Goal: Task Accomplishment & Management: Use online tool/utility

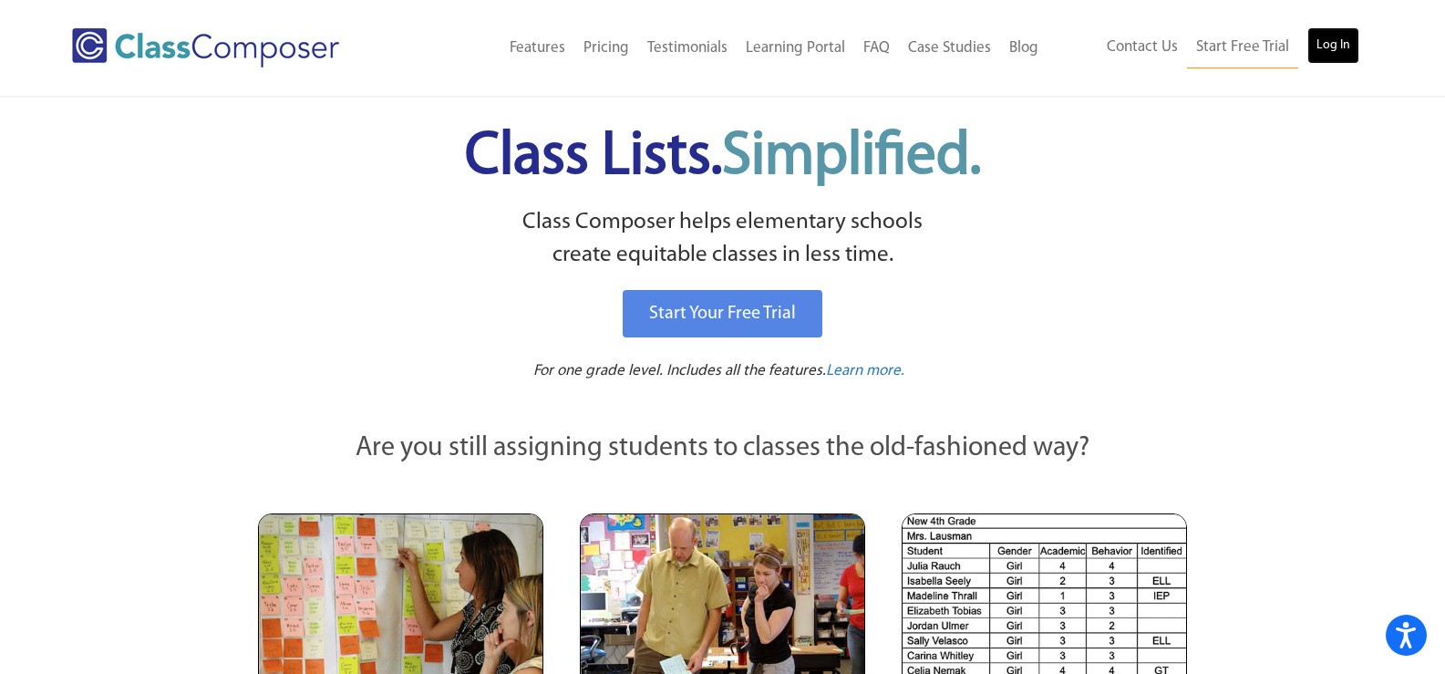
click at [1344, 39] on link "Log In" at bounding box center [1333, 45] width 52 height 36
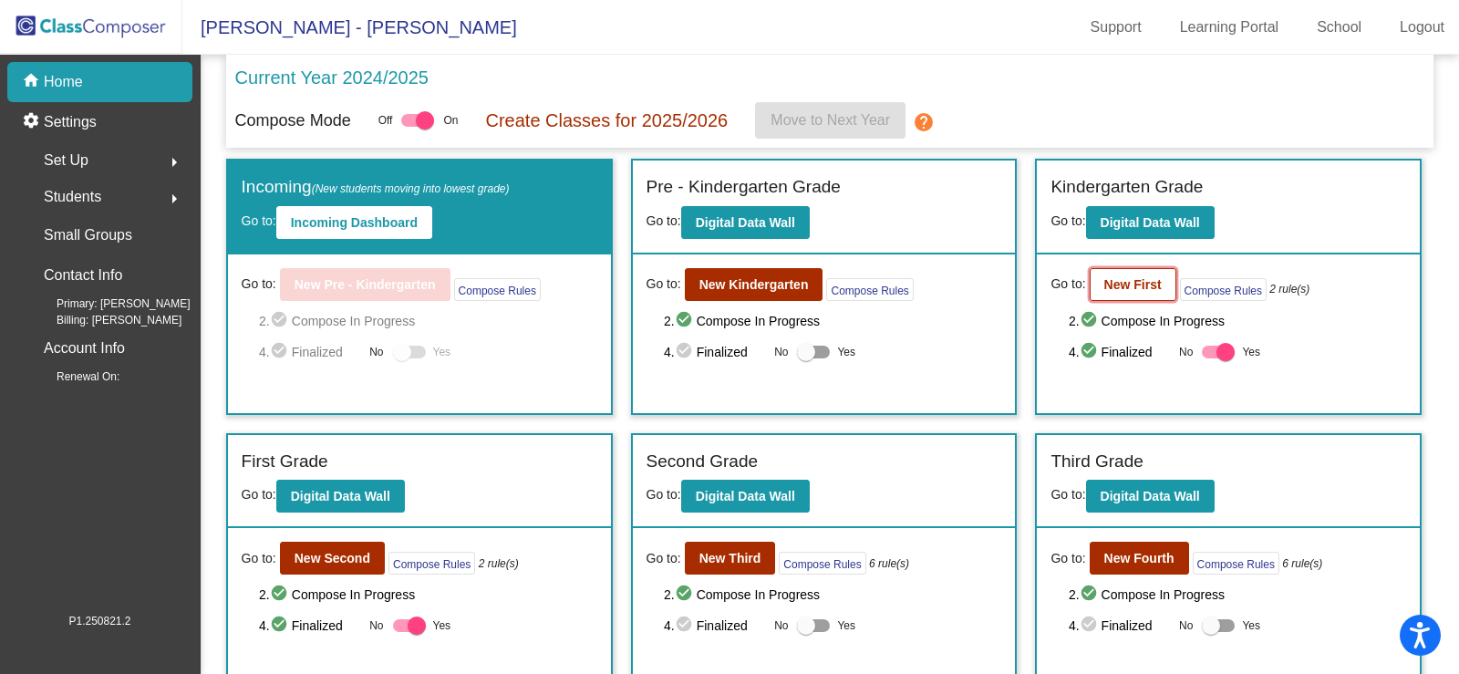
click at [1128, 284] on b "New First" at bounding box center [1132, 284] width 57 height 15
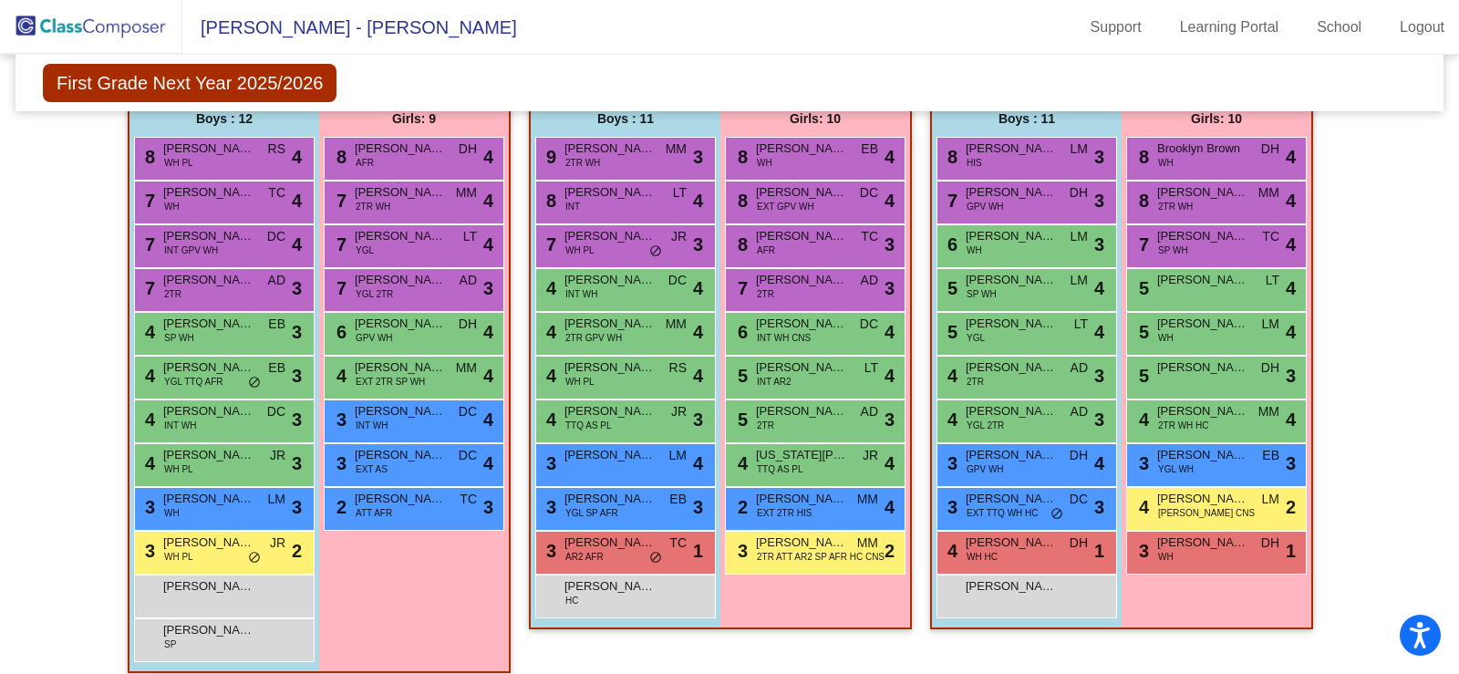
scroll to position [2097, 0]
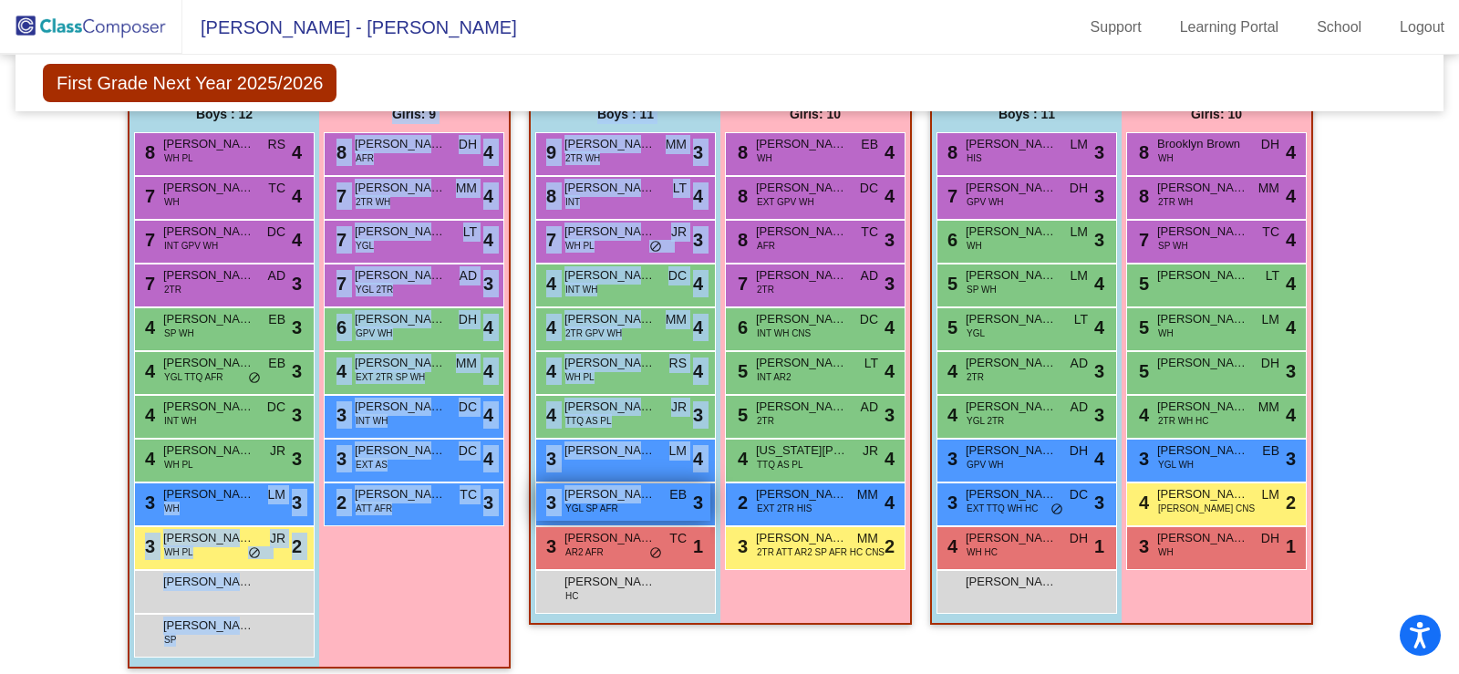
drag, startPoint x: 214, startPoint y: 499, endPoint x: 561, endPoint y: 514, distance: 346.8
click at [561, 514] on div "Hallway - Hallway Class picture_as_pdf Add Student First Name Last Name Student…" at bounding box center [729, 28] width 1400 height 2501
click at [0, 0] on div "Girls: 9 8 [PERSON_NAME] AFR DH lock do_not_disturb_alt 4 7 [PERSON_NAME] 2TR W…" at bounding box center [0, 0] width 0 height 0
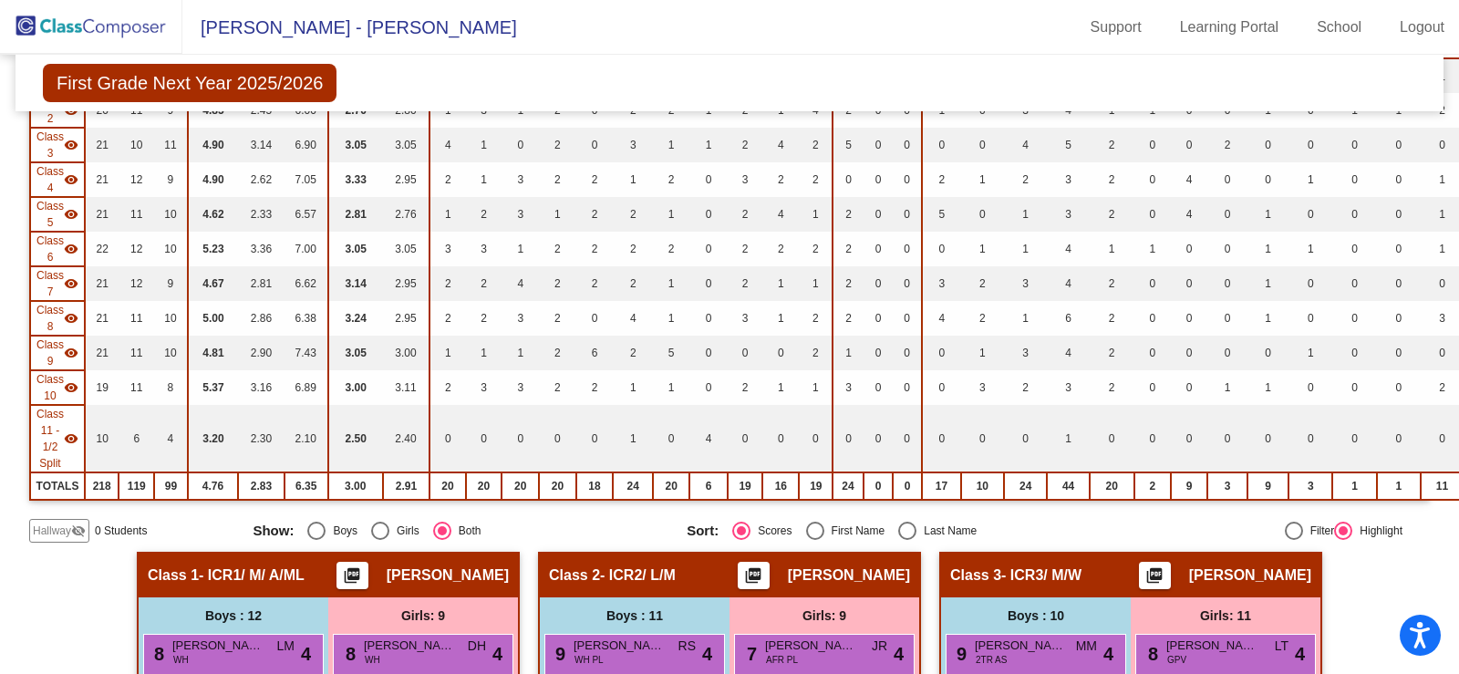
scroll to position [456, 0]
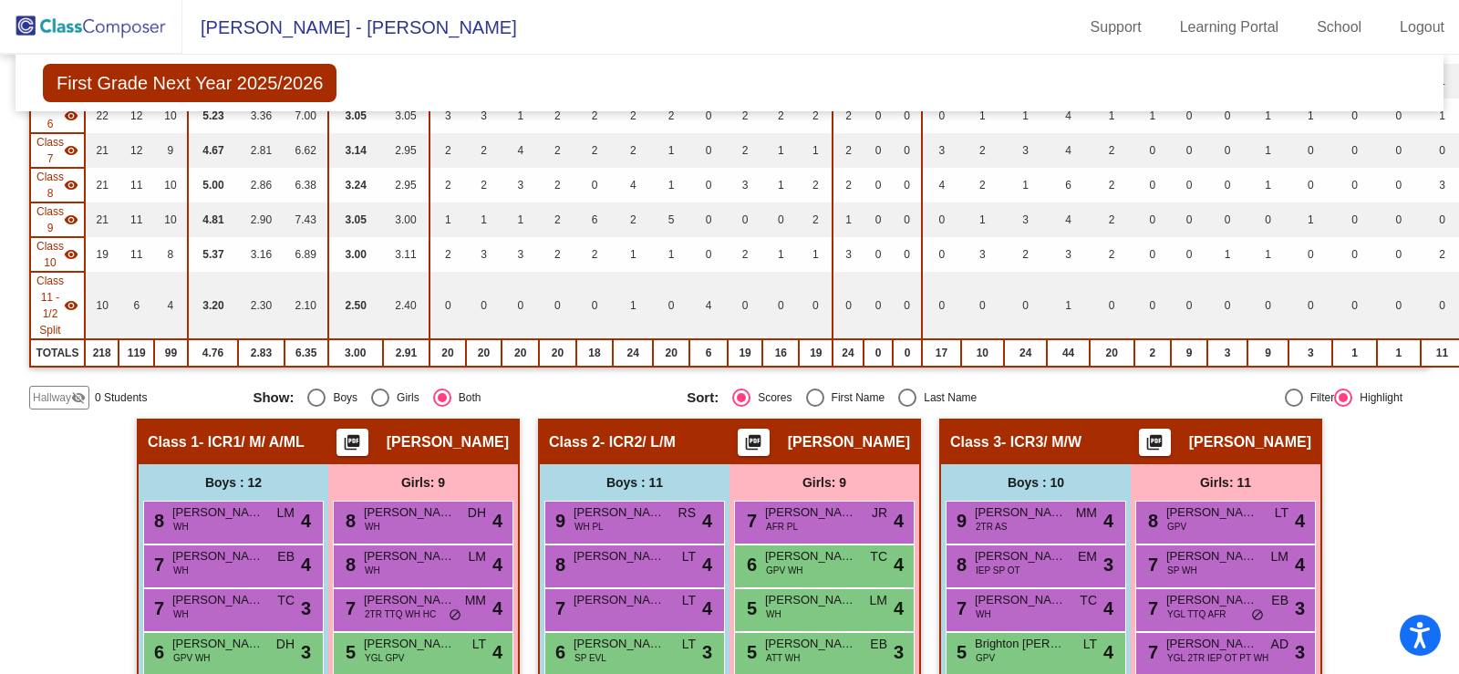
click at [66, 397] on span "Hallway" at bounding box center [52, 397] width 38 height 16
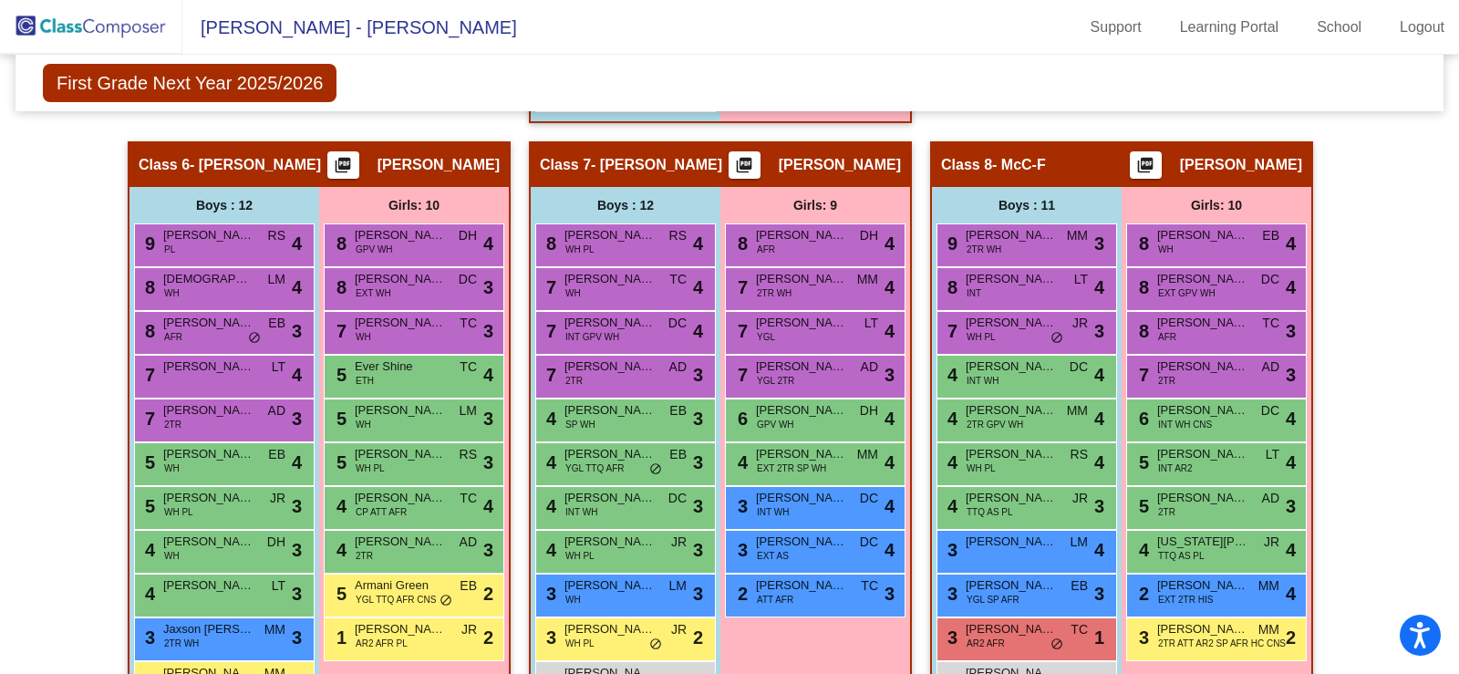
scroll to position [2097, 0]
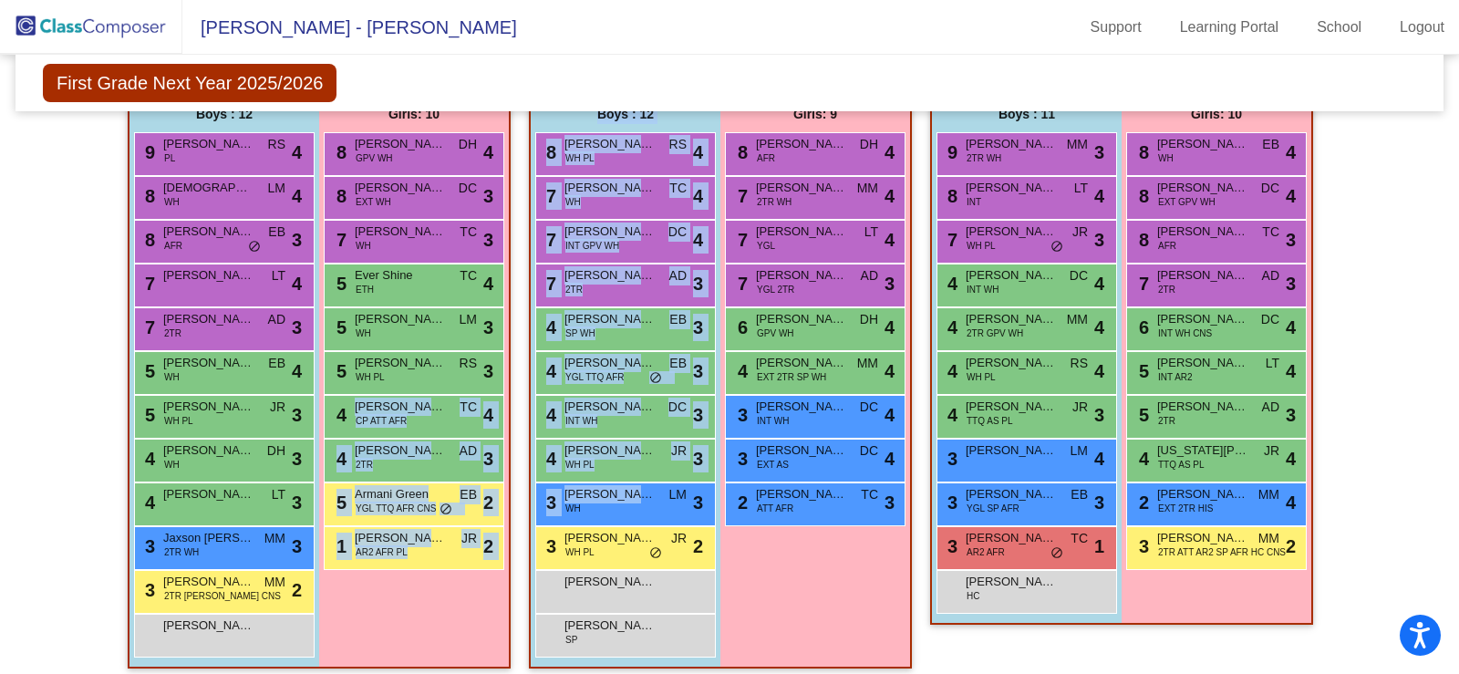
drag, startPoint x: 627, startPoint y: 496, endPoint x: 375, endPoint y: 437, distance: 259.4
click at [375, 437] on div "Hallway - Hallway Class picture_as_pdf Add Student First Name Last Name Student…" at bounding box center [729, 28] width 1400 height 2501
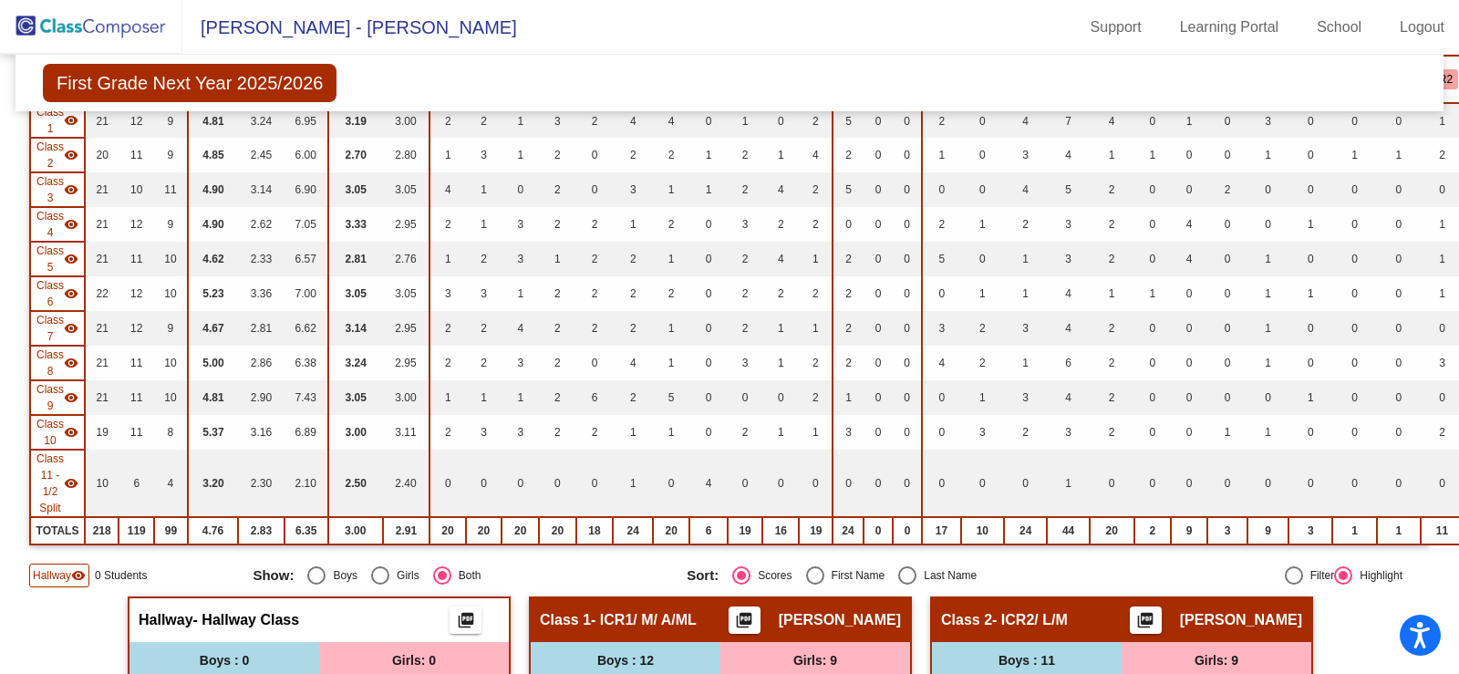
scroll to position [273, 0]
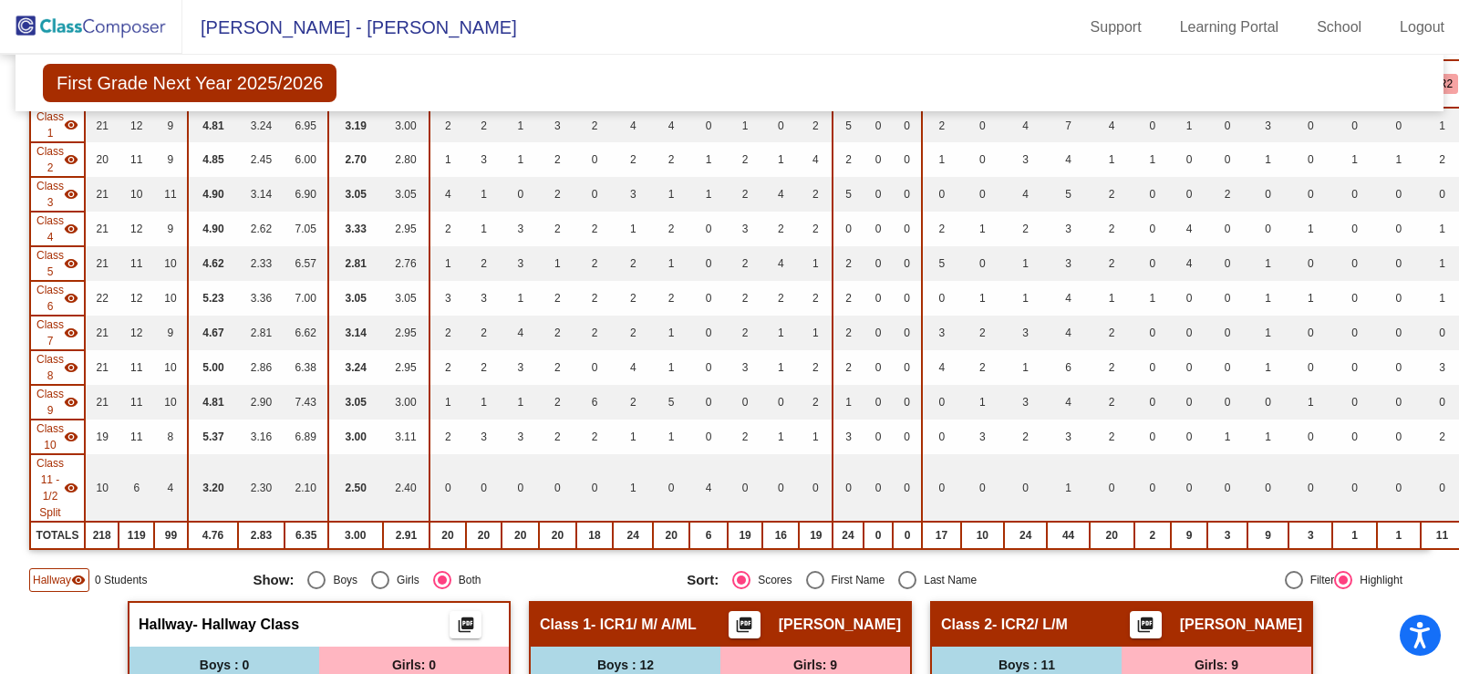
click at [64, 578] on span "Hallway" at bounding box center [52, 580] width 38 height 16
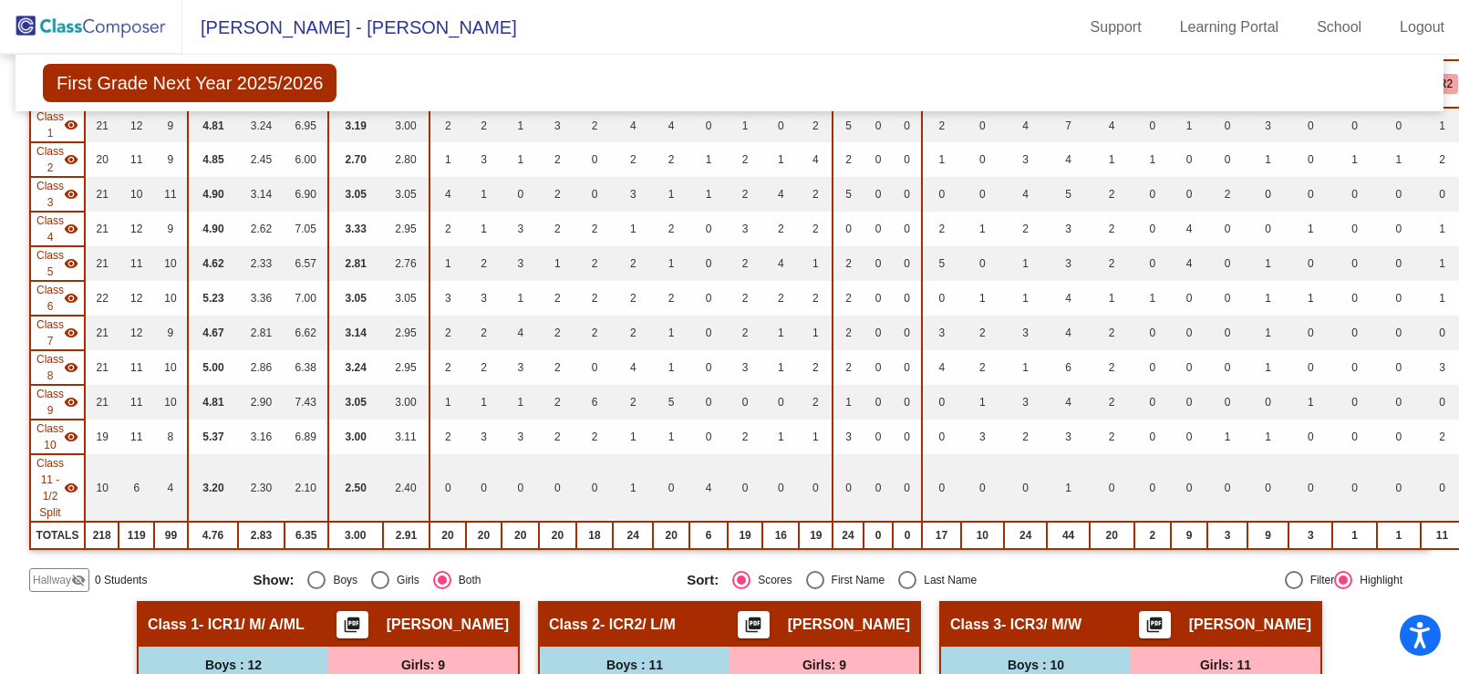
click at [111, 30] on img at bounding box center [91, 27] width 182 height 54
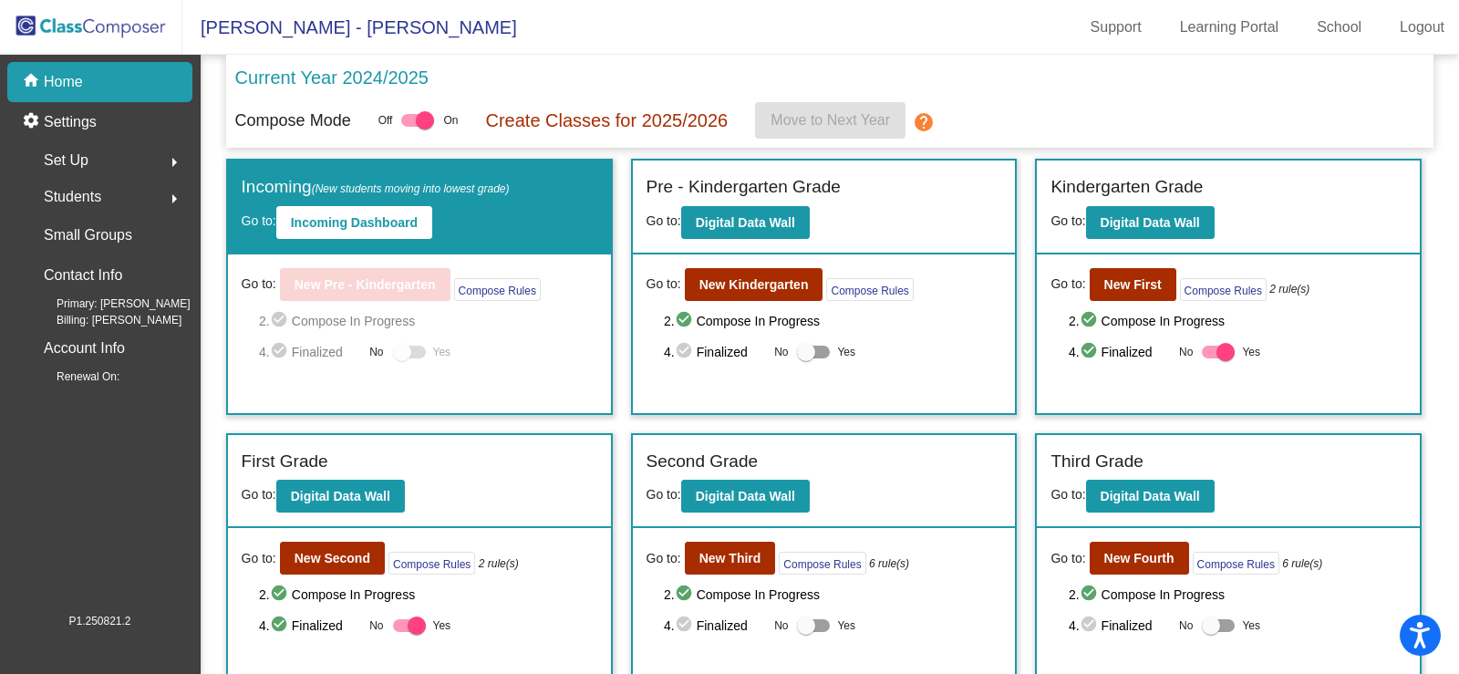
click at [1207, 351] on div at bounding box center [1217, 351] width 33 height 13
click at [1210, 358] on input "Yes" at bounding box center [1210, 358] width 1 height 1
checkbox input "false"
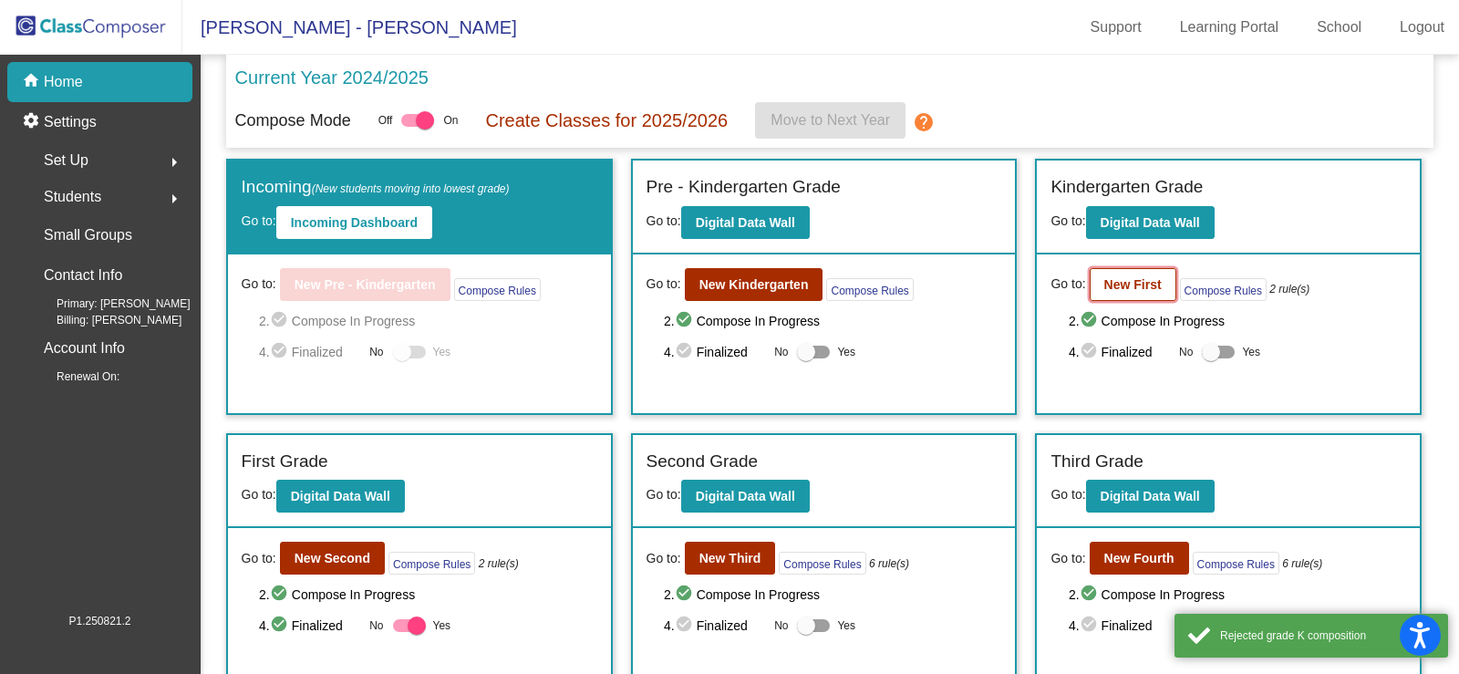
click at [1135, 280] on b "New First" at bounding box center [1132, 284] width 57 height 15
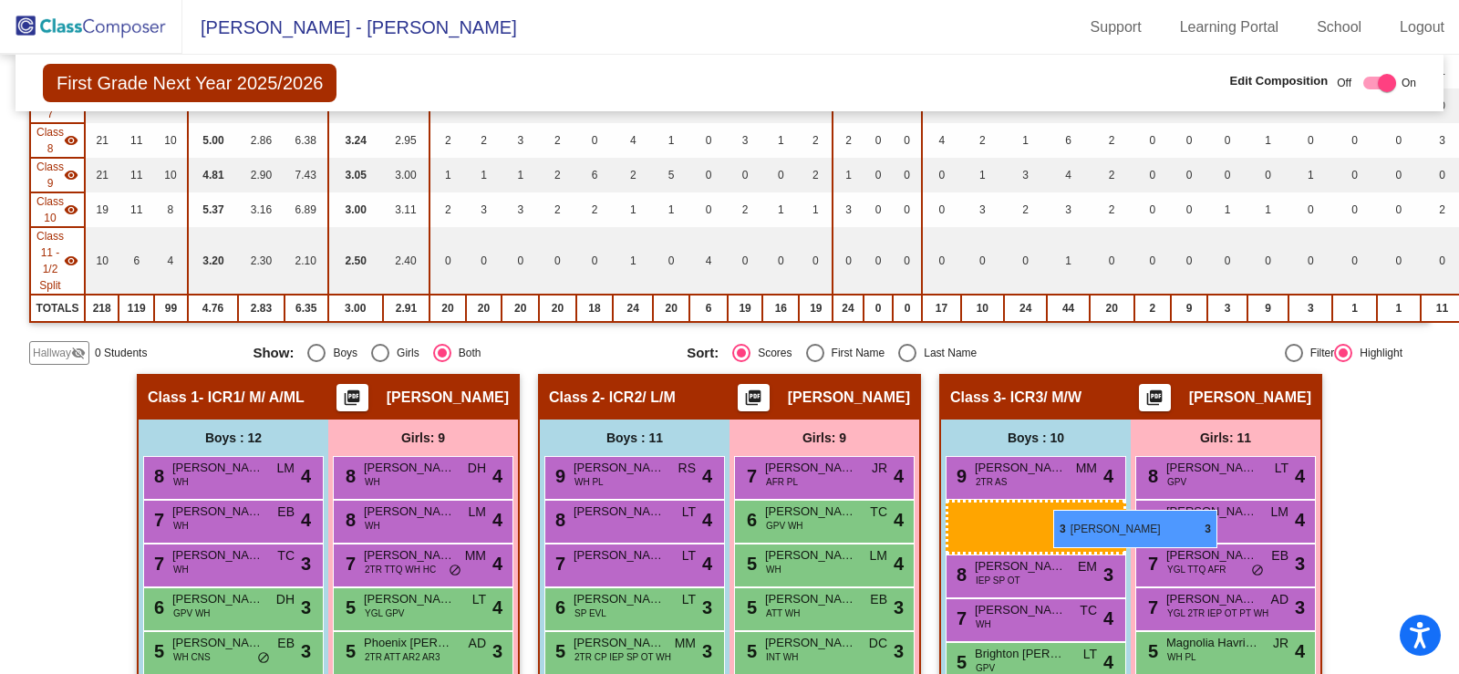
scroll to position [456, 0]
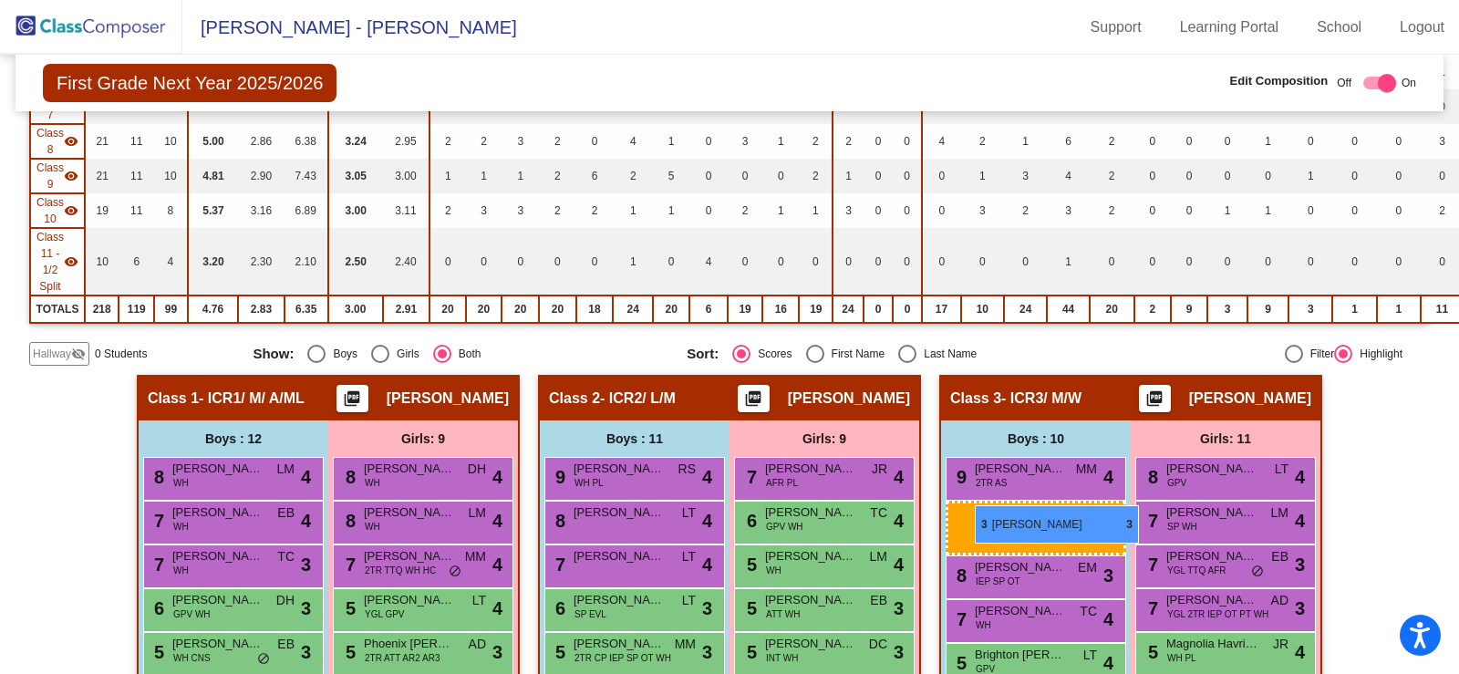
drag, startPoint x: 228, startPoint y: 548, endPoint x: 974, endPoint y: 505, distance: 747.8
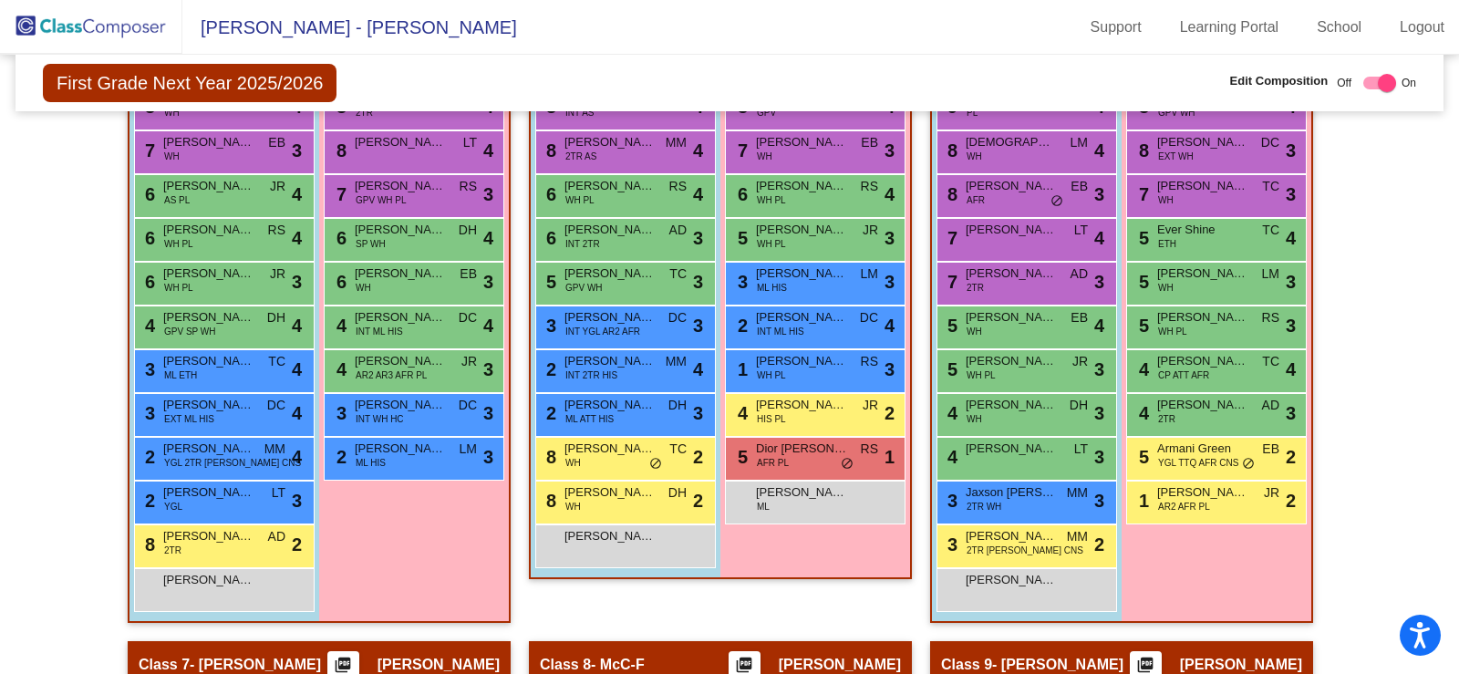
scroll to position [1459, 0]
